Goal: Information Seeking & Learning: Learn about a topic

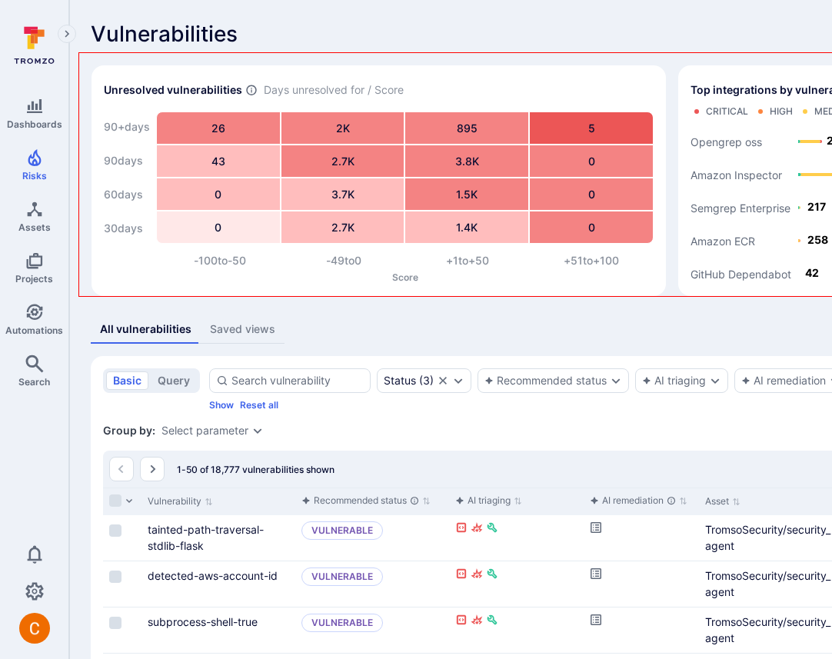
click at [450, 30] on div "Vulnerabilities Hide overview Add vulnerability" at bounding box center [588, 34] width 995 height 25
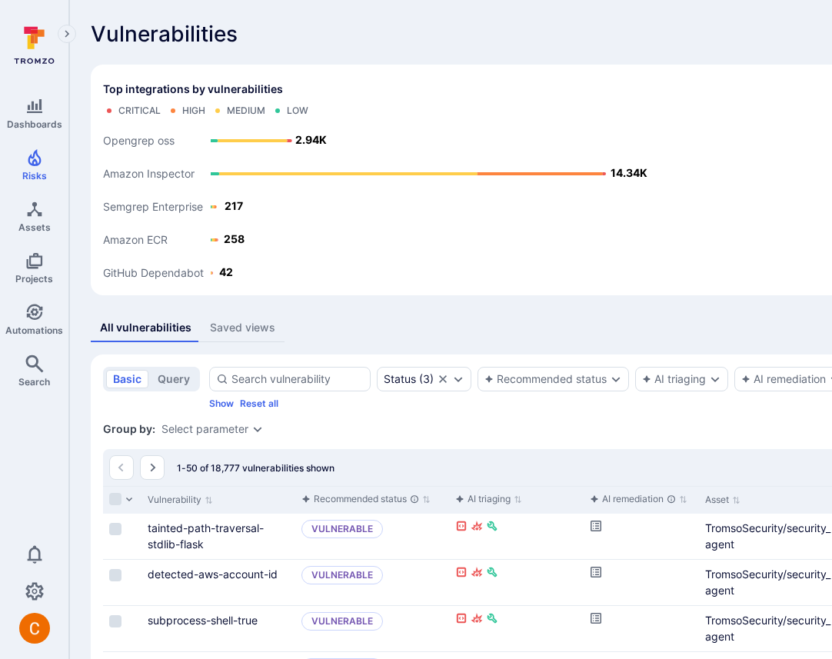
click at [570, 332] on div "All vulnerabilities Saved views" at bounding box center [588, 328] width 995 height 28
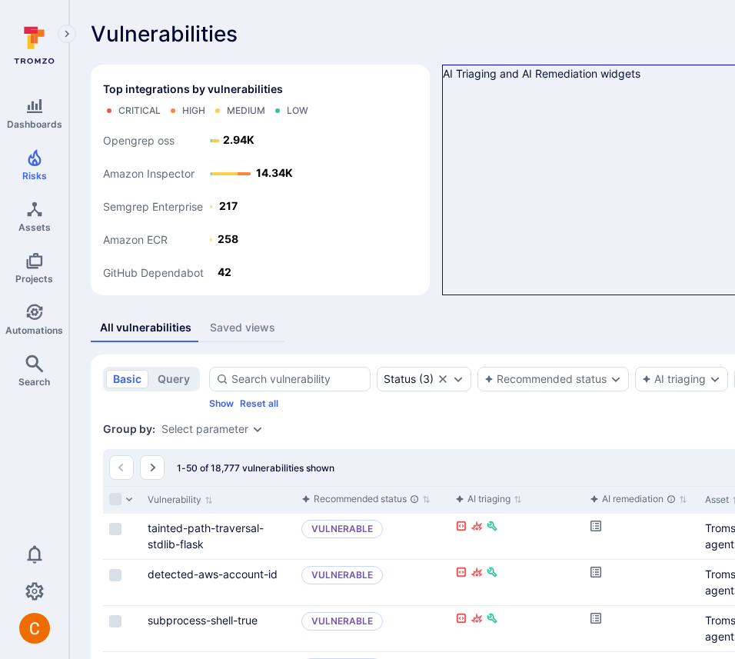
click at [556, 340] on div "All vulnerabilities Saved views" at bounding box center [588, 328] width 995 height 28
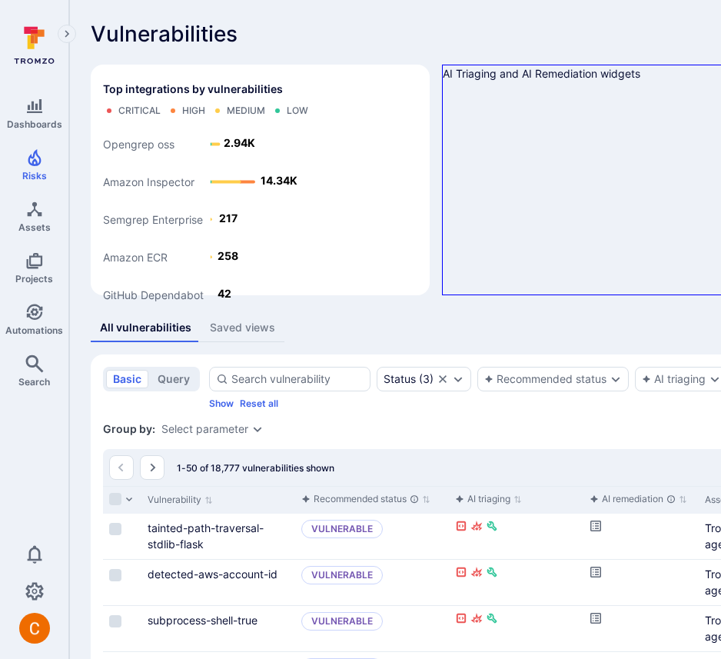
click at [397, 35] on div "Vulnerabilities Hide overview Add vulnerability" at bounding box center [588, 34] width 995 height 25
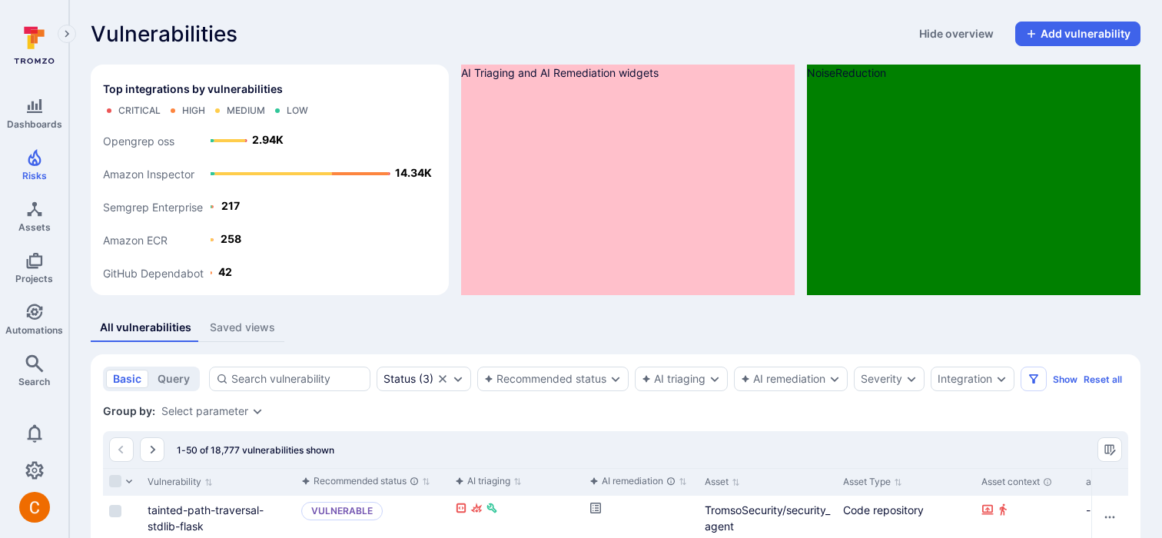
click at [69, 34] on icon "Expand navigation menu" at bounding box center [67, 33] width 5 height 7
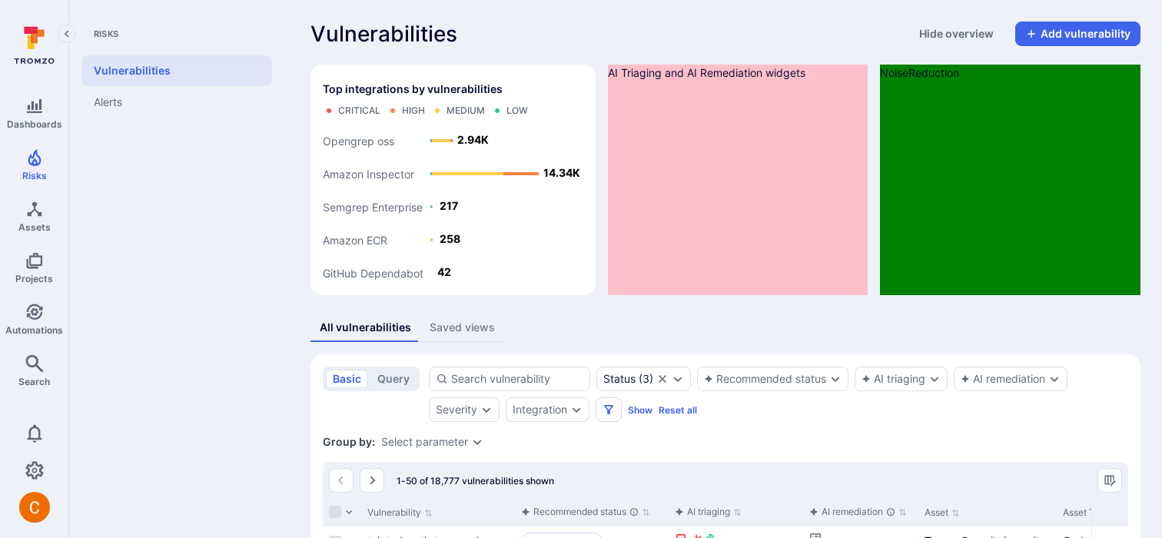
click at [68, 29] on icon "Collapse navigation menu" at bounding box center [66, 34] width 11 height 13
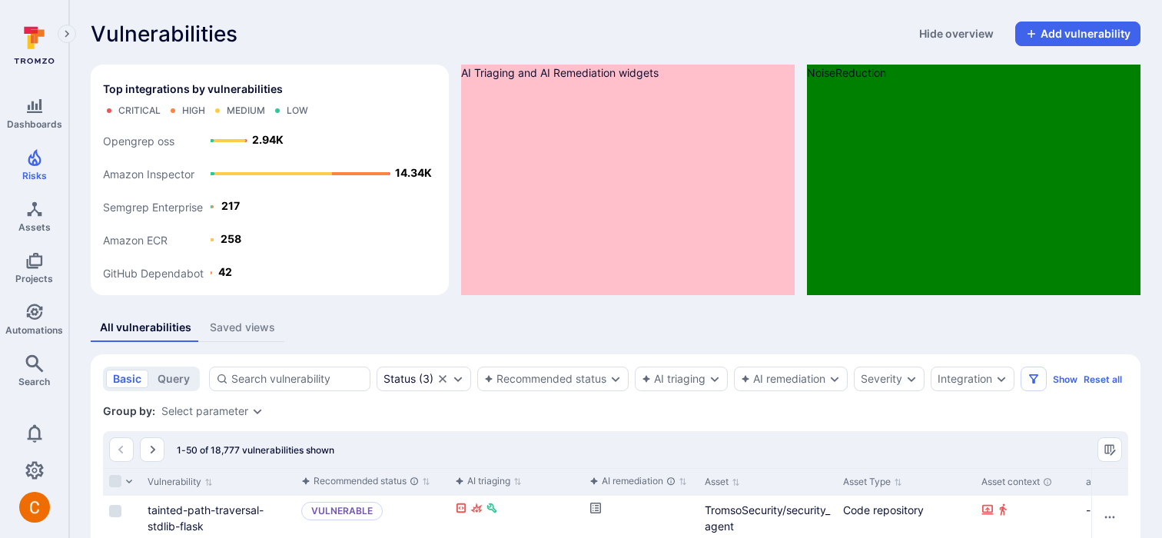
click at [68, 29] on icon "Expand navigation menu" at bounding box center [66, 34] width 11 height 13
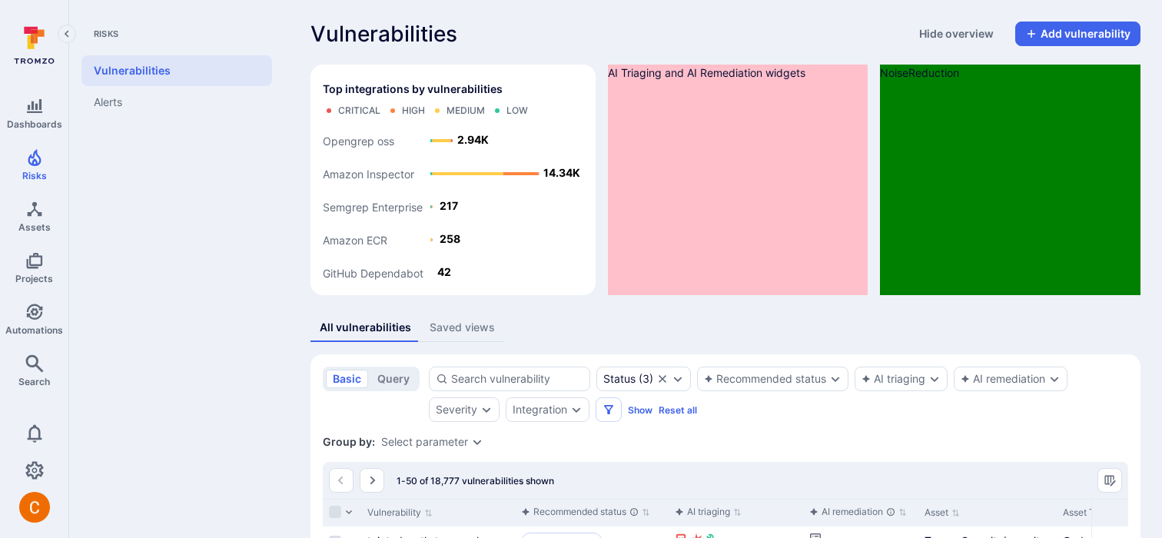
click at [68, 29] on icon "Collapse navigation menu" at bounding box center [66, 34] width 11 height 13
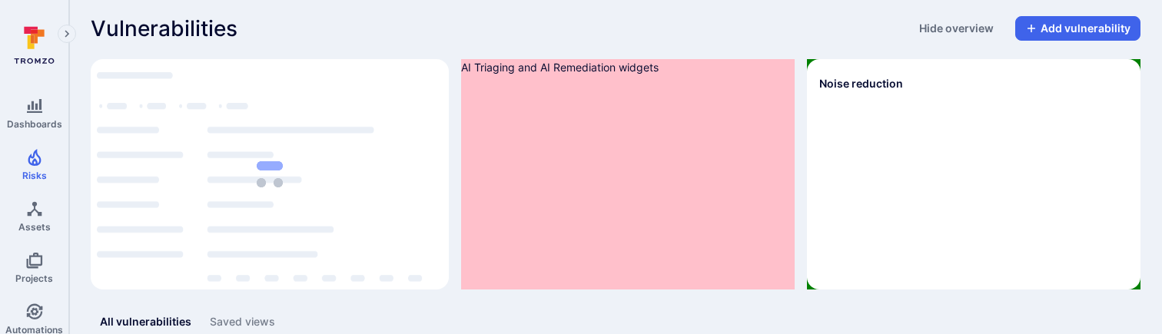
scroll to position [6, 0]
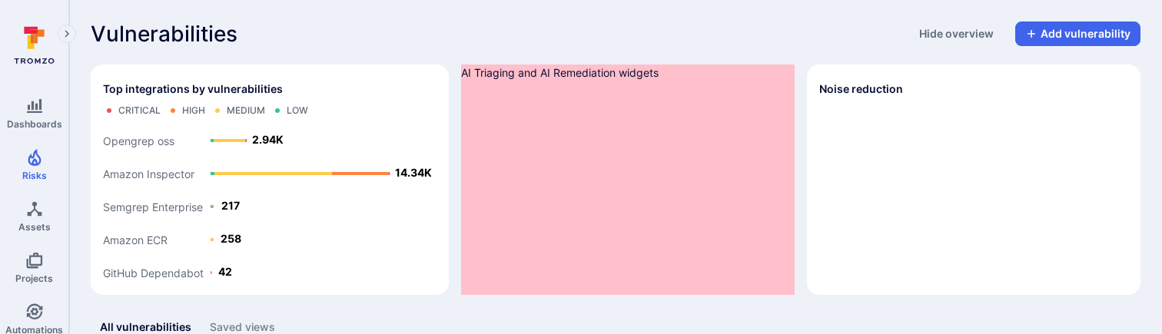
click at [487, 45] on div "Vulnerabilities Hide overview Add vulnerability" at bounding box center [616, 34] width 1050 height 25
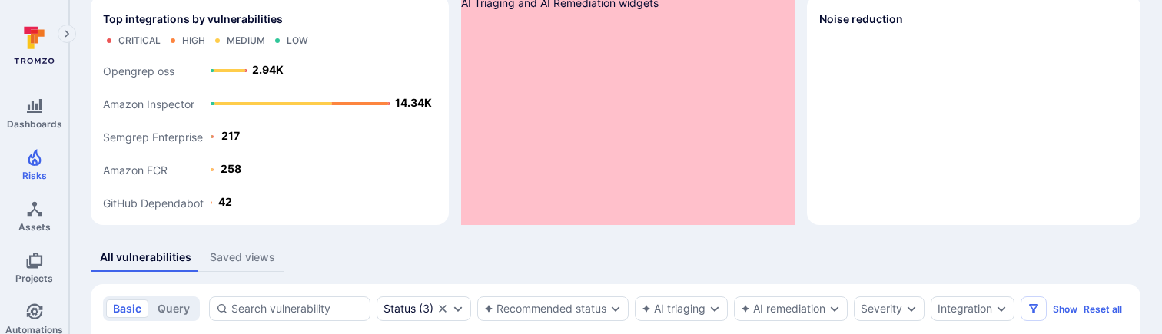
scroll to position [64, 0]
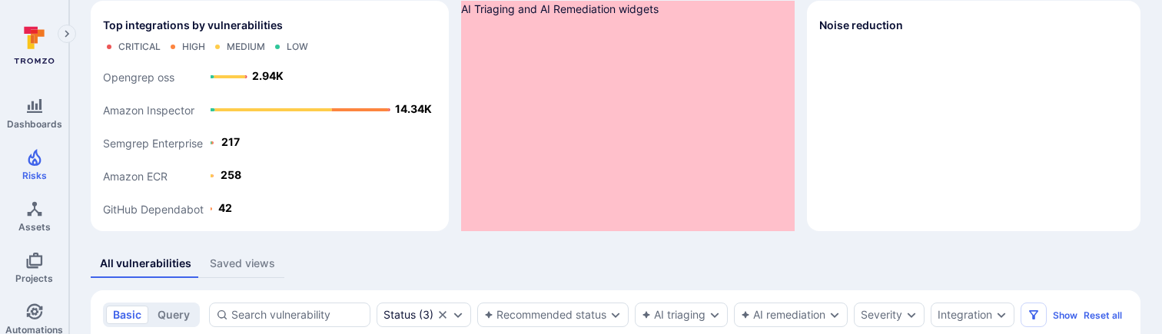
click at [491, 250] on div "All vulnerabilities Saved views" at bounding box center [616, 264] width 1050 height 28
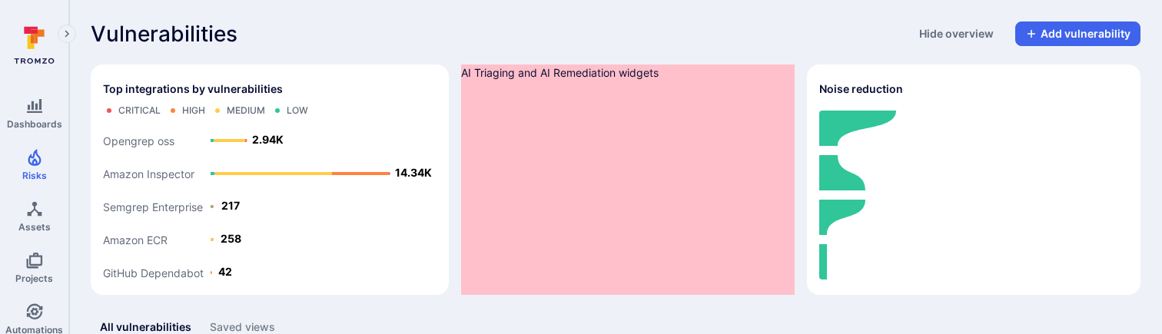
click at [470, 28] on div "Vulnerabilities Hide overview Add vulnerability" at bounding box center [616, 34] width 1050 height 25
click at [414, 22] on div "Vulnerabilities Hide overview Add vulnerability" at bounding box center [616, 34] width 1050 height 25
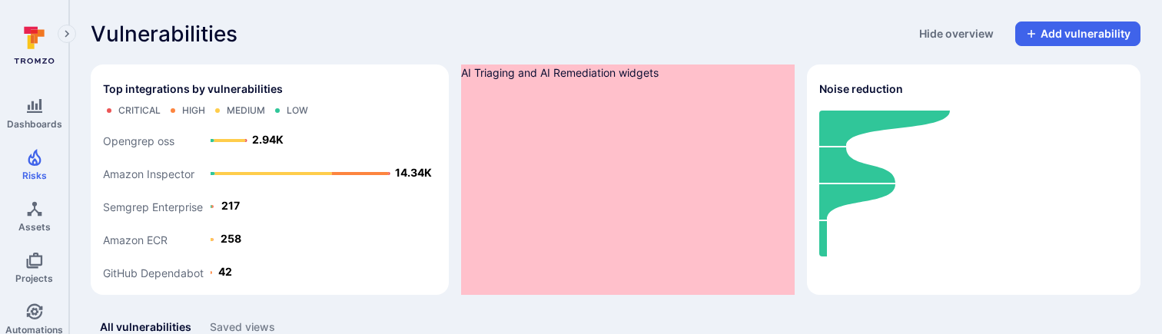
click at [574, 66] on div "AI Triaging and AI Remediation widgets" at bounding box center [628, 180] width 334 height 231
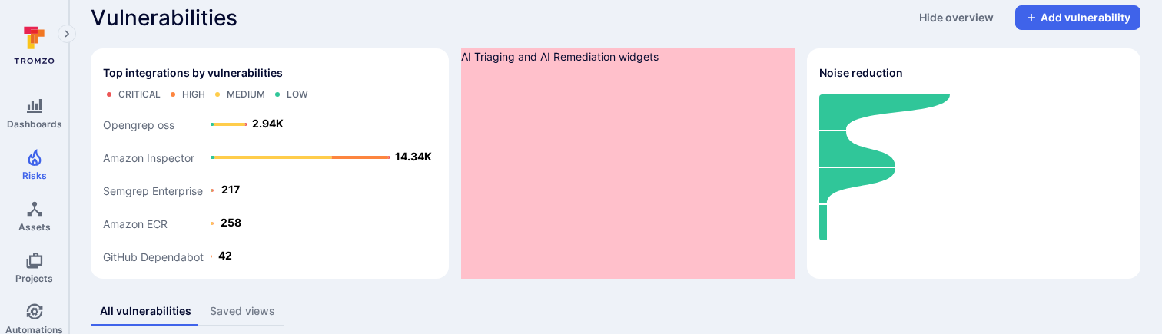
scroll to position [14, 0]
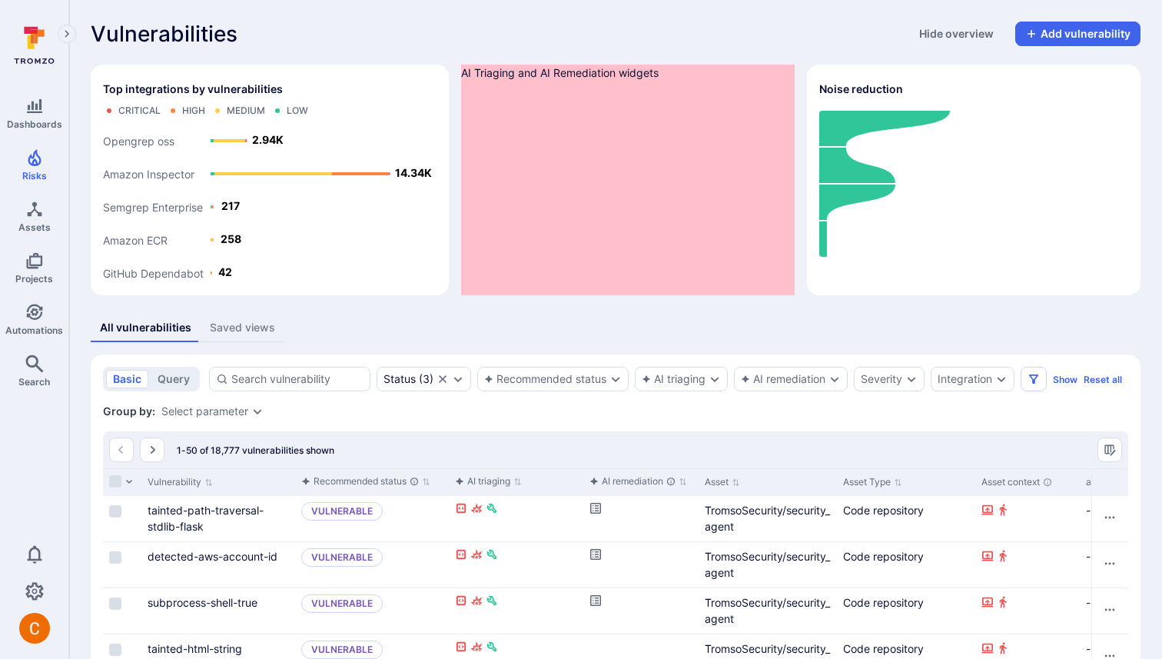
click at [441, 28] on div "Vulnerabilities Hide overview Add vulnerability" at bounding box center [616, 34] width 1050 height 25
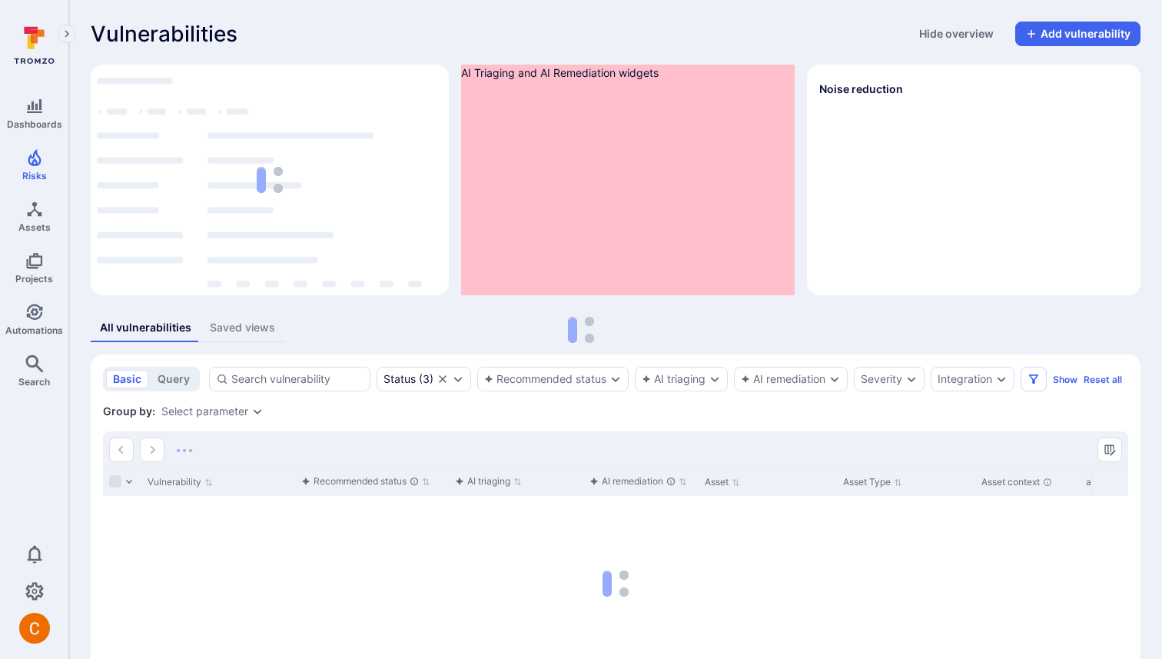
click at [596, 27] on div "Vulnerabilities Hide overview Add vulnerability" at bounding box center [616, 34] width 1050 height 25
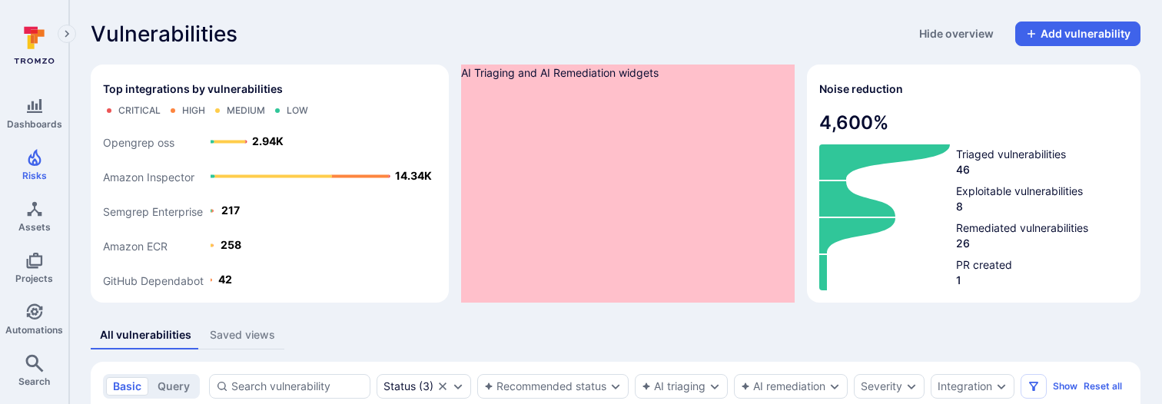
click at [631, 43] on div "Vulnerabilities Hide overview Add vulnerability" at bounding box center [616, 34] width 1050 height 25
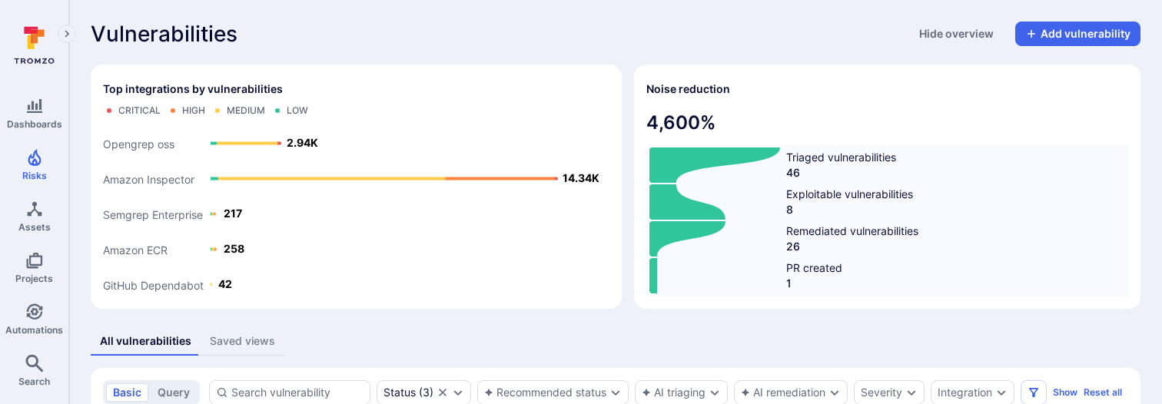
click at [705, 331] on div "All vulnerabilities Saved views" at bounding box center [616, 341] width 1050 height 28
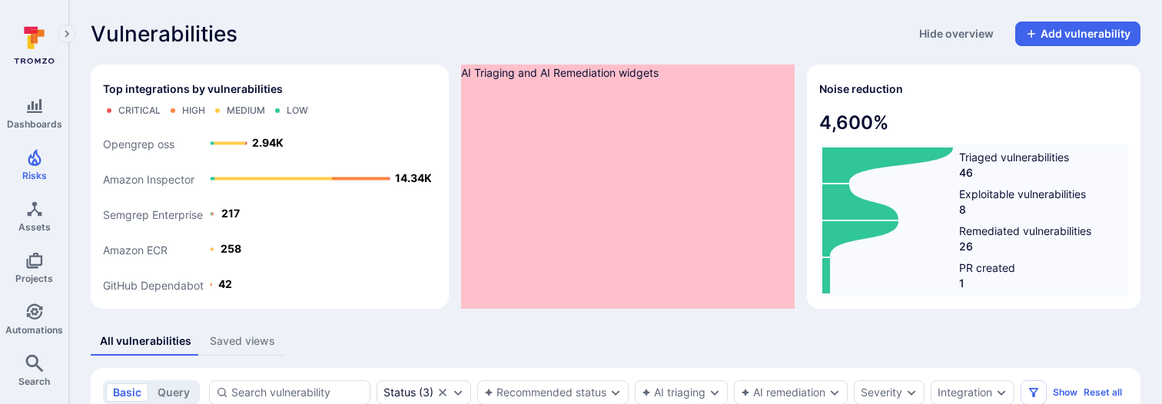
click at [435, 43] on div "Vulnerabilities Hide overview Add vulnerability" at bounding box center [616, 34] width 1050 height 25
click at [672, 172] on div "AI Triaging and AI Remediation widgets" at bounding box center [628, 187] width 334 height 244
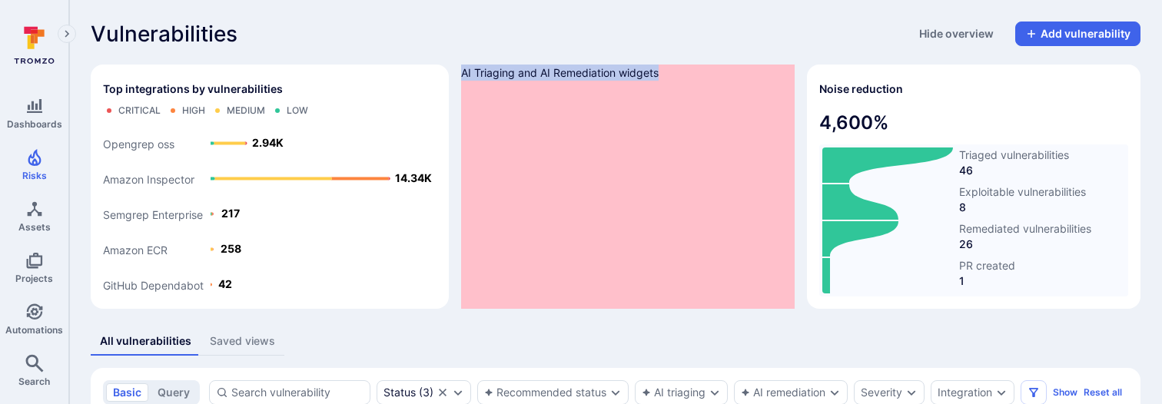
drag, startPoint x: 461, startPoint y: 74, endPoint x: 710, endPoint y: 72, distance: 249.0
click at [713, 74] on div "AI Triaging and AI Remediation widgets" at bounding box center [628, 187] width 334 height 244
drag, startPoint x: 710, startPoint y: 72, endPoint x: 480, endPoint y: 77, distance: 230.6
click at [480, 77] on div "AI Triaging and AI Remediation widgets" at bounding box center [628, 187] width 334 height 244
